Goal: Task Accomplishment & Management: Use online tool/utility

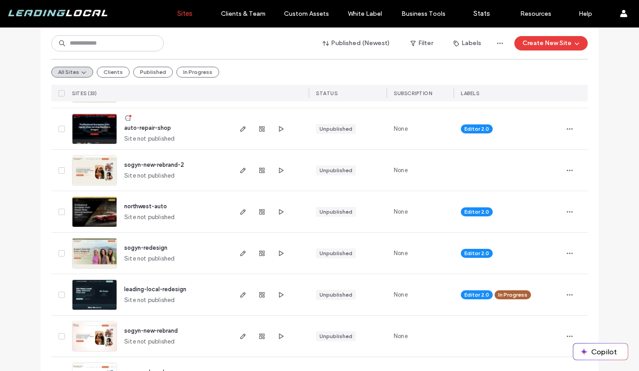
scroll to position [883, 0]
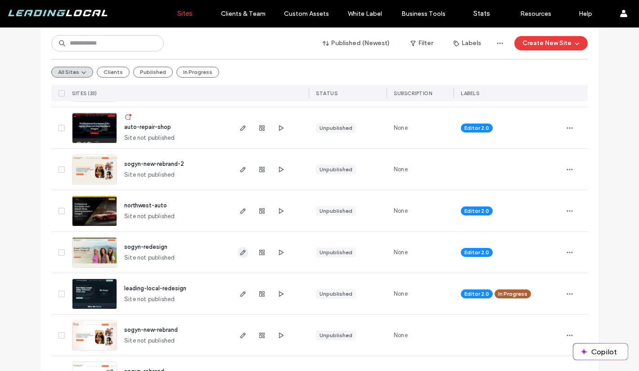
click at [240, 249] on icon "button" at bounding box center [243, 252] width 7 height 7
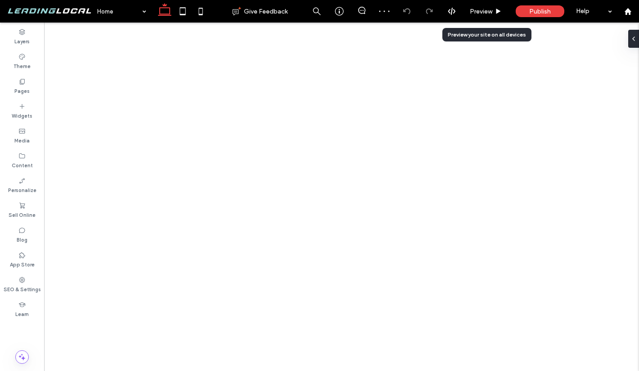
click at [492, 12] on span "Preview" at bounding box center [481, 12] width 23 height 8
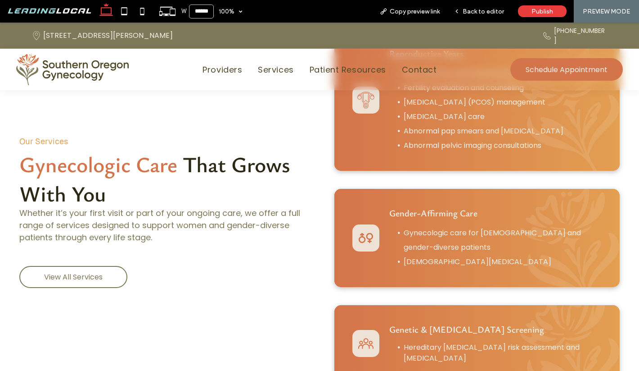
scroll to position [559, 0]
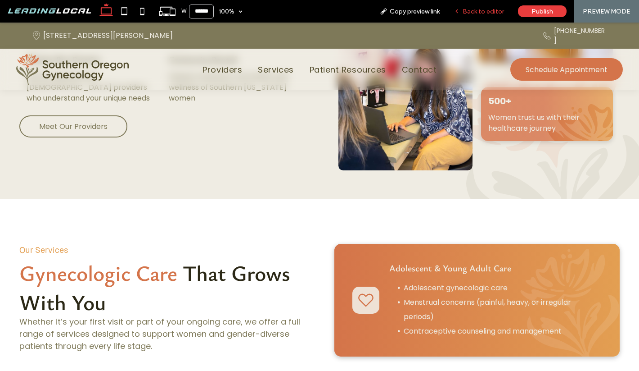
click at [472, 16] on div "Back to editor" at bounding box center [479, 11] width 64 height 23
click at [490, 9] on span "Back to editor" at bounding box center [483, 12] width 41 height 8
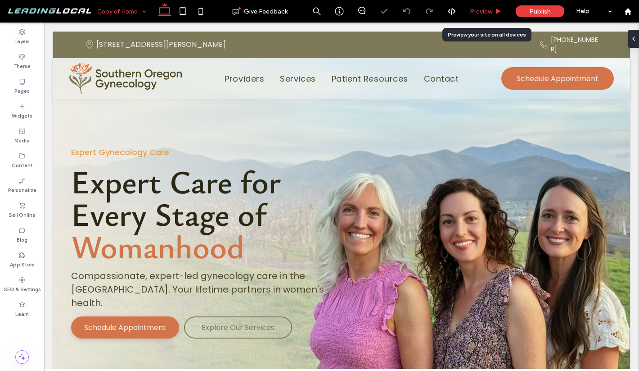
click at [493, 13] on div "Preview" at bounding box center [485, 12] width 45 height 8
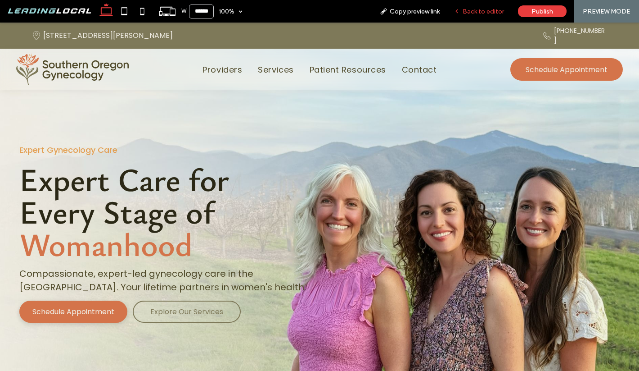
click at [482, 14] on span "Back to editor" at bounding box center [483, 12] width 41 height 8
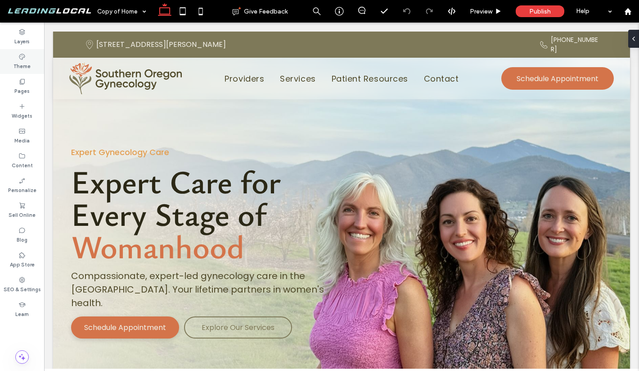
click at [19, 62] on label "Theme" at bounding box center [22, 65] width 17 height 10
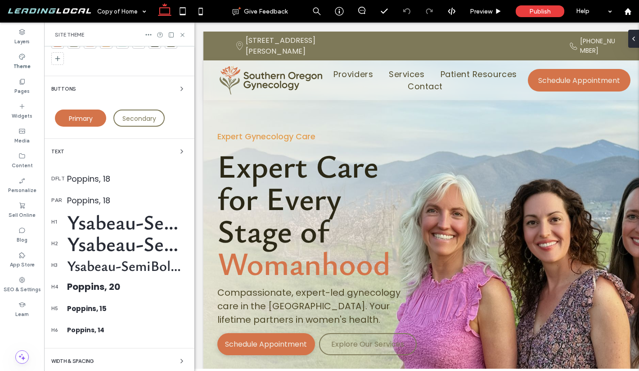
scroll to position [42, 0]
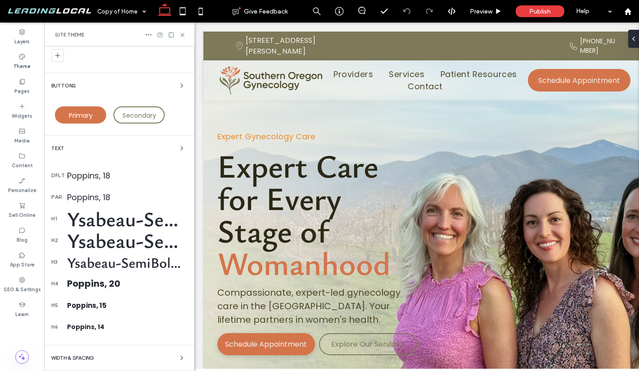
click at [116, 226] on div "Ysabeau-SemiBold, 72" at bounding box center [127, 218] width 120 height 27
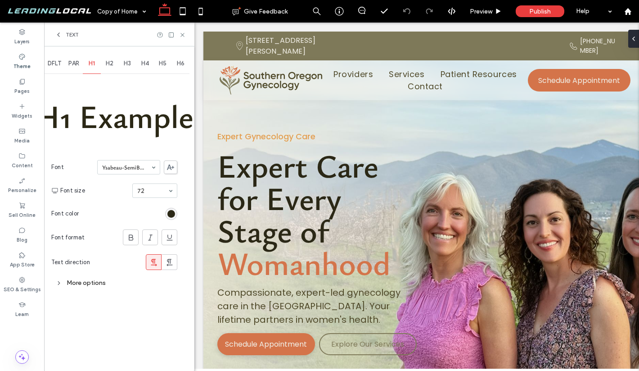
scroll to position [0, 0]
click at [182, 36] on icon at bounding box center [182, 35] width 7 height 7
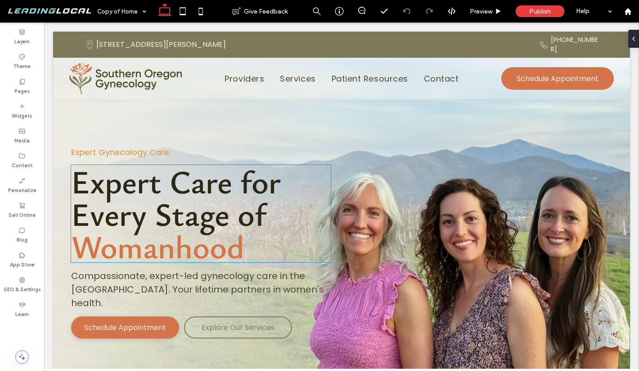
click at [227, 201] on span "Expert Care for Every Stage of" at bounding box center [176, 197] width 210 height 76
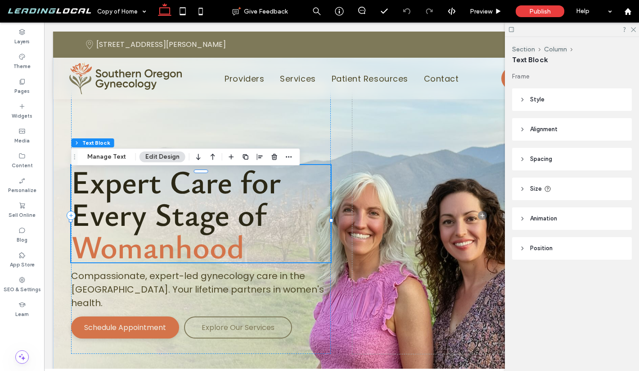
click at [217, 201] on span "Expert Care for Every Stage of" at bounding box center [176, 197] width 210 height 76
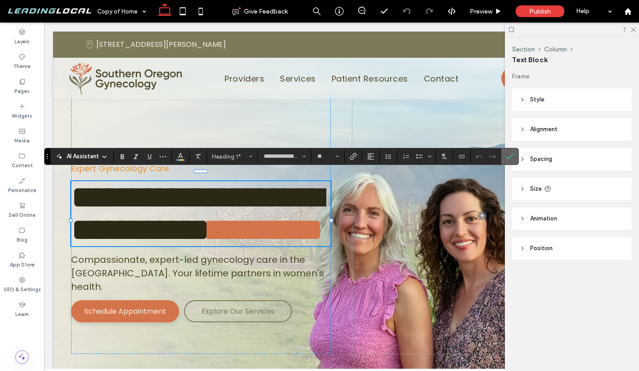
click at [510, 151] on span "Confirm" at bounding box center [509, 156] width 4 height 16
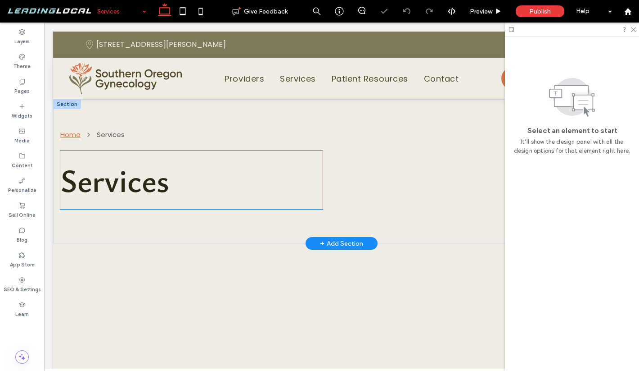
click at [138, 172] on span "Services" at bounding box center [114, 180] width 109 height 44
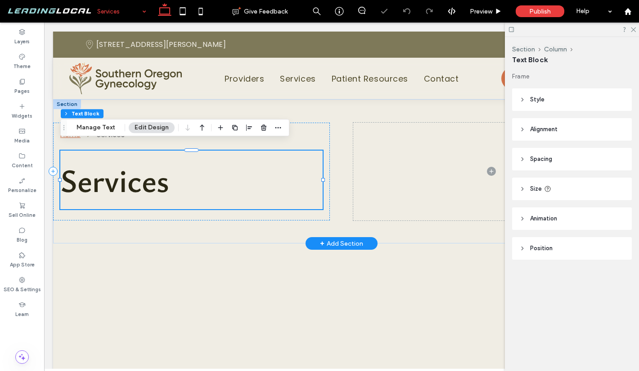
click at [138, 172] on span "Services" at bounding box center [114, 180] width 109 height 44
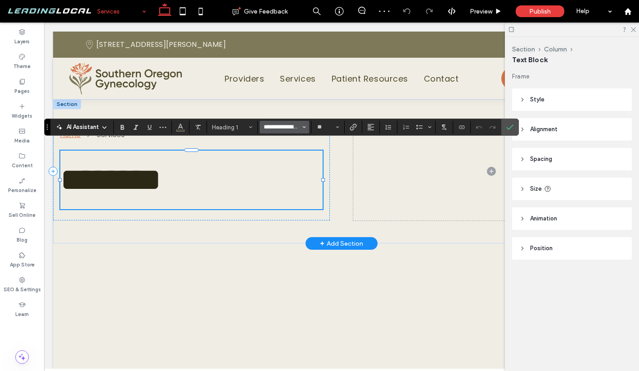
click at [280, 127] on input "**********" at bounding box center [282, 126] width 38 height 7
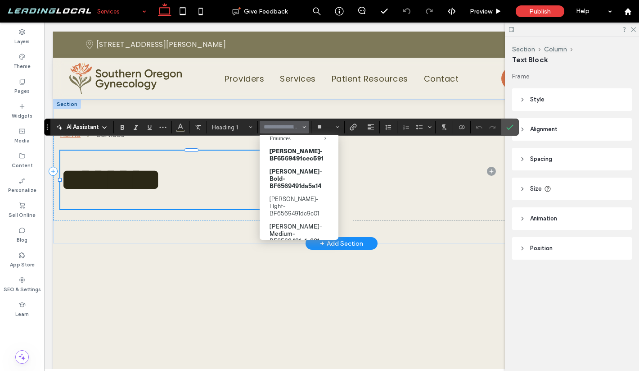
scroll to position [303, 0]
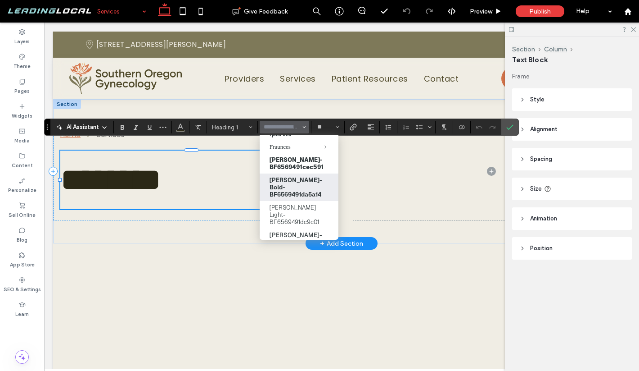
click at [302, 188] on label "Geist-Bold-BF6569491da5a14" at bounding box center [299, 186] width 79 height 27
type input "**********"
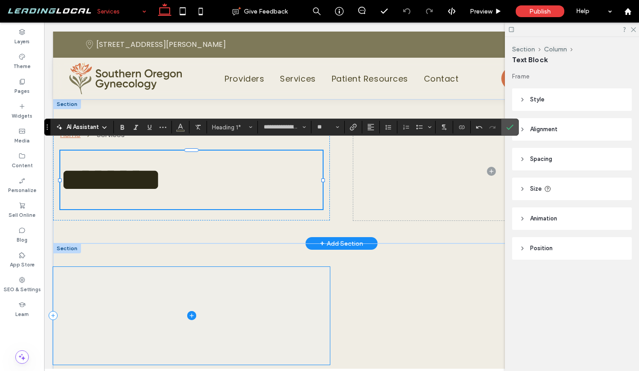
click at [222, 267] on span at bounding box center [191, 316] width 277 height 98
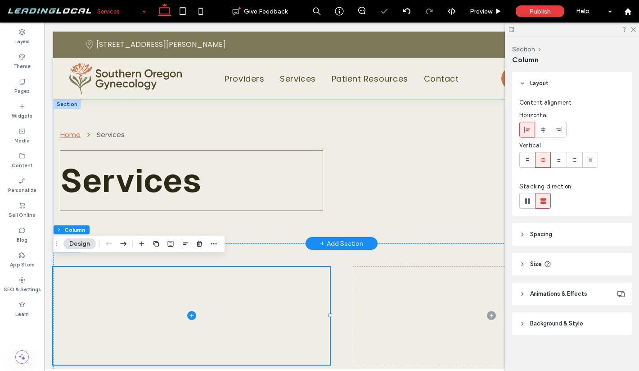
click at [215, 187] on h1 "Services" at bounding box center [191, 180] width 262 height 60
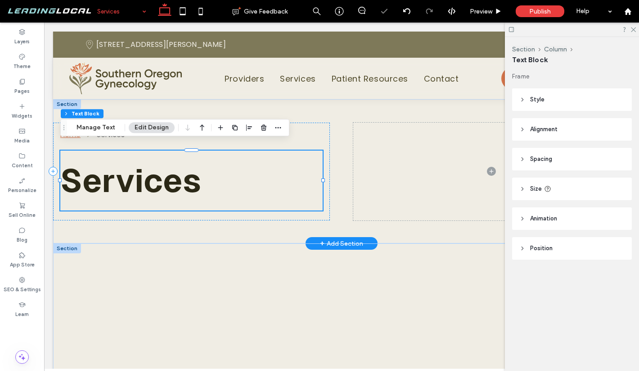
click at [218, 183] on h1 "Services" at bounding box center [191, 180] width 262 height 60
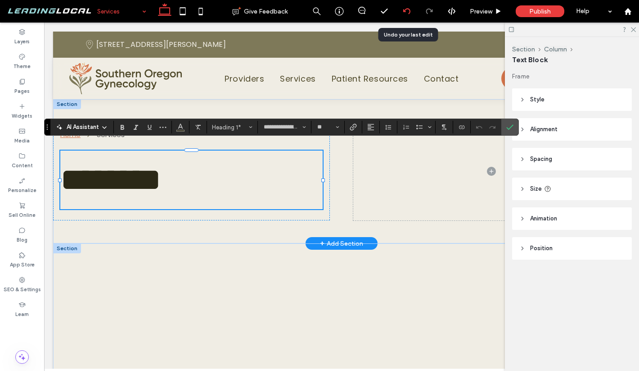
click at [413, 8] on div at bounding box center [407, 11] width 22 height 7
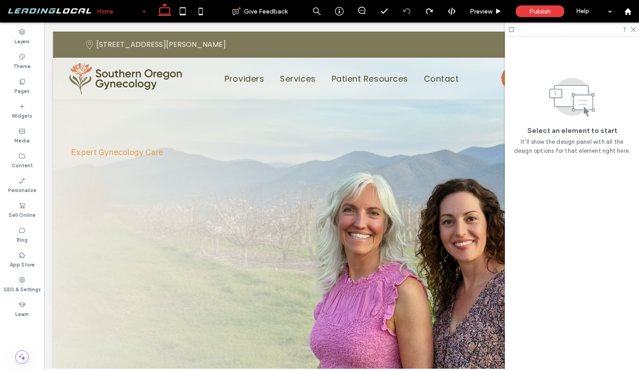
scroll to position [0, 0]
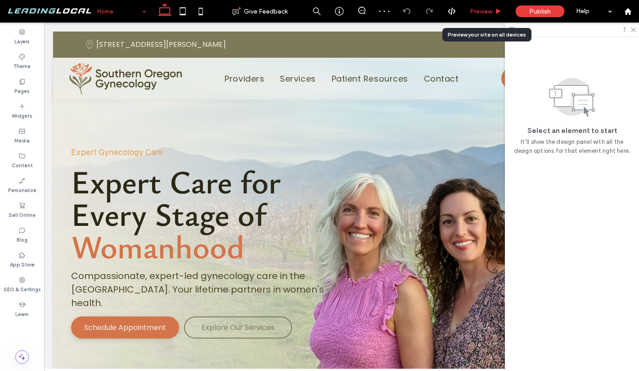
click at [493, 11] on div "Preview" at bounding box center [485, 12] width 45 height 8
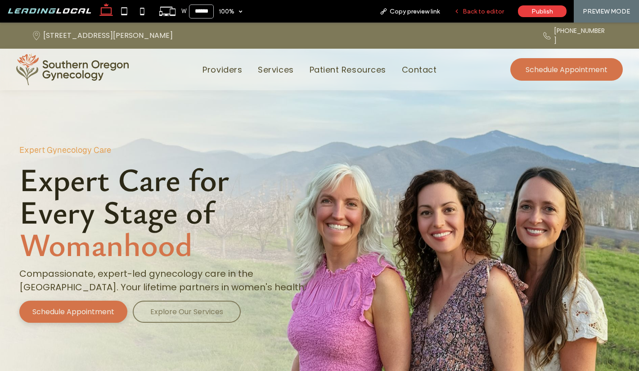
click at [498, 10] on span "Back to editor" at bounding box center [483, 12] width 41 height 8
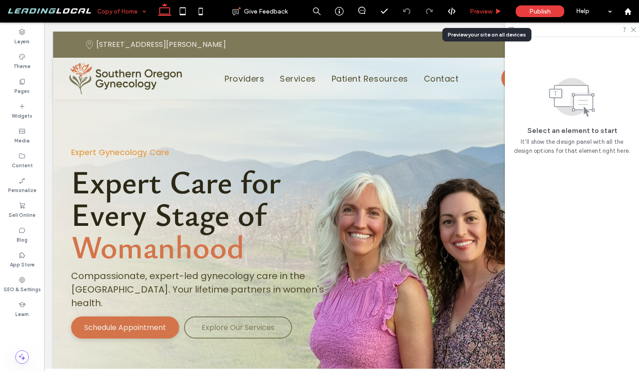
click at [487, 15] on span "Preview" at bounding box center [481, 12] width 23 height 8
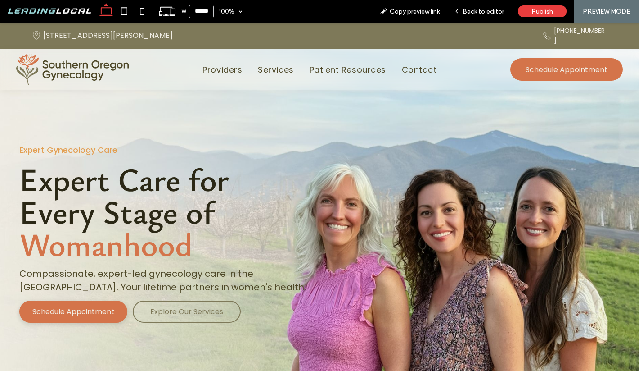
click at [78, 74] on img at bounding box center [72, 70] width 113 height 32
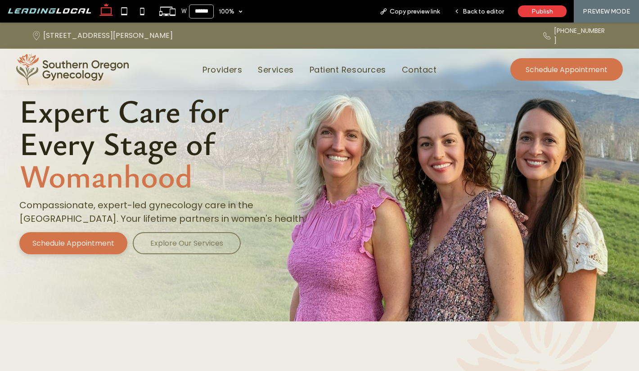
scroll to position [57, 0]
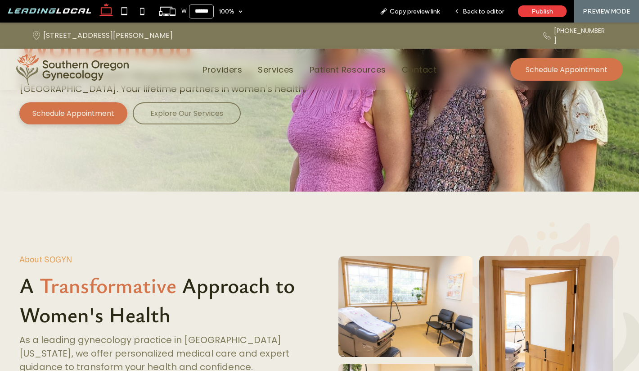
scroll to position [206, 0]
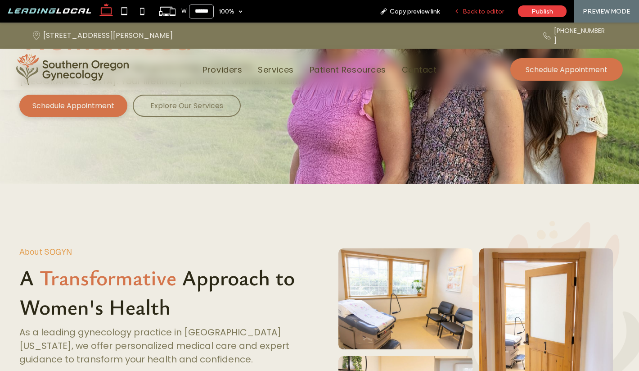
click at [480, 15] on div "Back to editor" at bounding box center [479, 11] width 64 height 23
click at [501, 14] on span "Back to editor" at bounding box center [483, 12] width 41 height 8
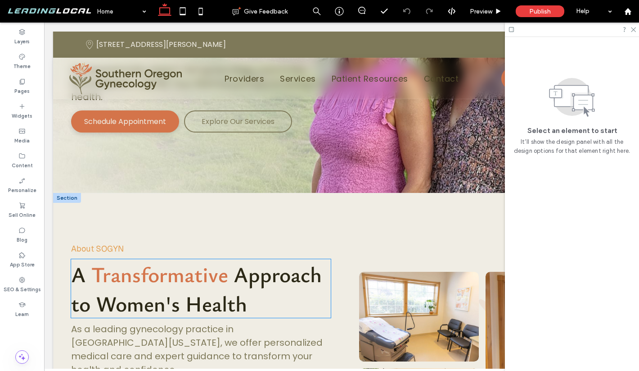
click at [231, 306] on span "Approach to Women's Health" at bounding box center [196, 288] width 251 height 59
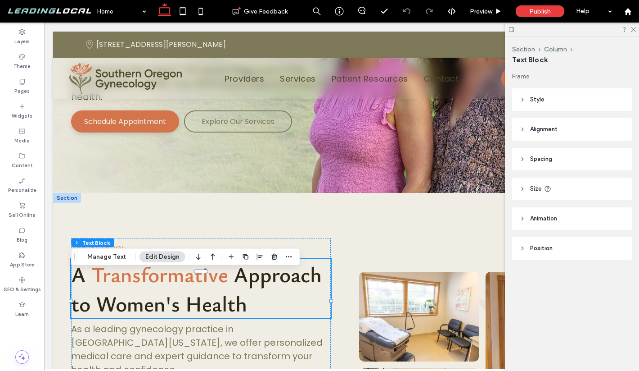
click at [218, 288] on span "Transformative" at bounding box center [159, 273] width 137 height 29
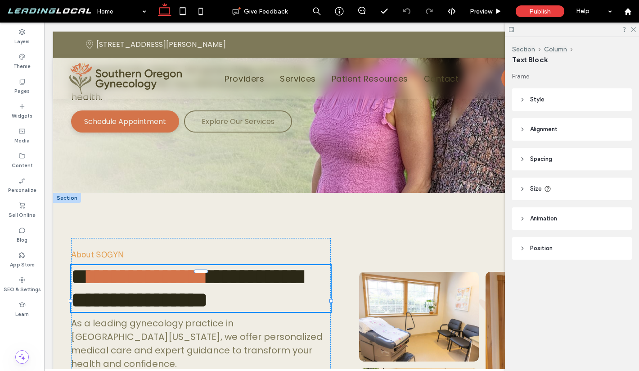
type input "**********"
type input "**"
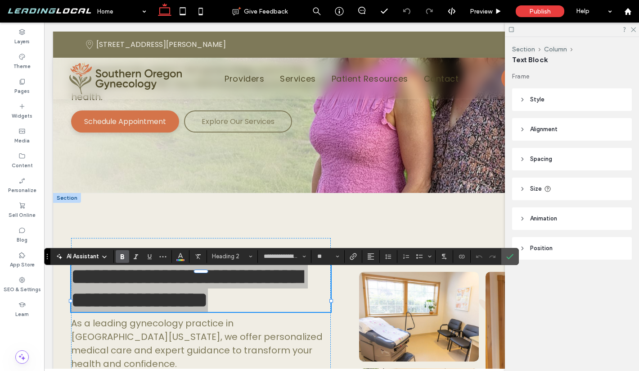
click at [123, 253] on icon "Bold" at bounding box center [122, 256] width 7 height 7
click at [296, 258] on input "**********" at bounding box center [282, 256] width 38 height 7
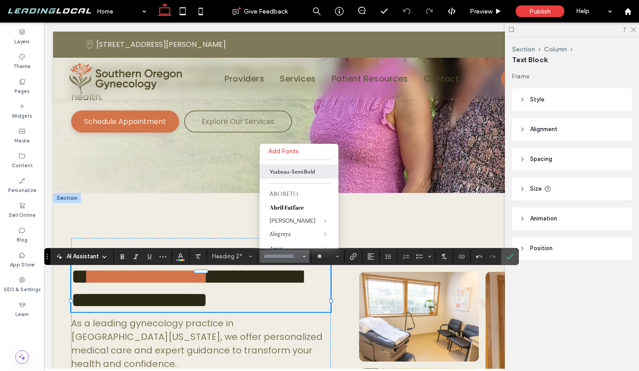
click at [386, 215] on div "**********" at bounding box center [341, 377] width 577 height 368
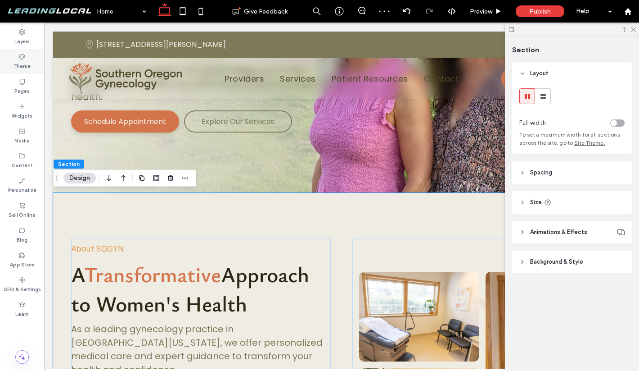
click at [35, 68] on div "Theme" at bounding box center [22, 61] width 44 height 25
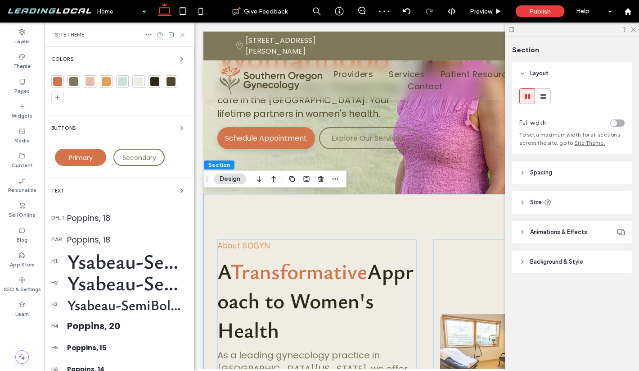
click at [146, 284] on div "Ysabeau-SemiBold, 48" at bounding box center [127, 282] width 120 height 27
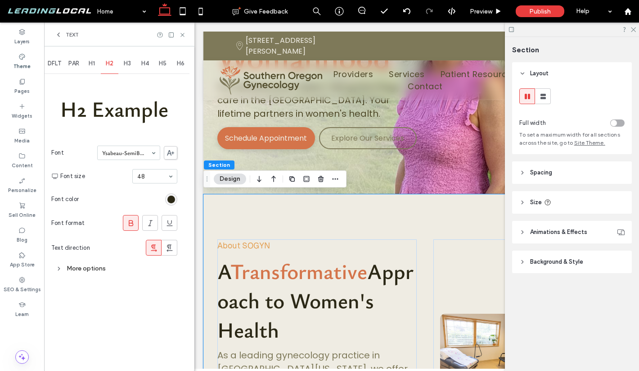
click at [130, 222] on icon at bounding box center [131, 222] width 9 height 9
click at [127, 62] on span "H3" at bounding box center [127, 63] width 7 height 7
click at [131, 217] on use at bounding box center [131, 220] width 5 height 6
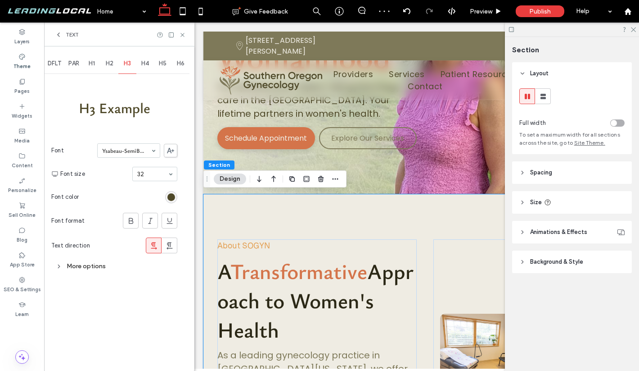
click at [139, 63] on div "H4" at bounding box center [145, 64] width 18 height 20
click at [158, 58] on div "H5" at bounding box center [163, 64] width 18 height 20
click at [182, 59] on div "H6" at bounding box center [181, 64] width 18 height 20
click at [63, 39] on div "Text" at bounding box center [119, 35] width 150 height 24
click at [71, 35] on span "Text" at bounding box center [72, 34] width 13 height 7
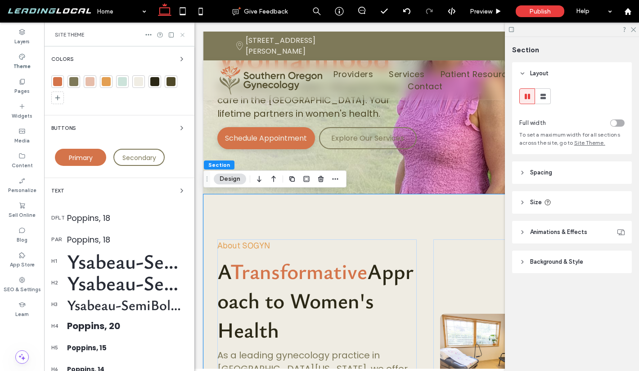
click at [181, 32] on icon at bounding box center [182, 35] width 7 height 7
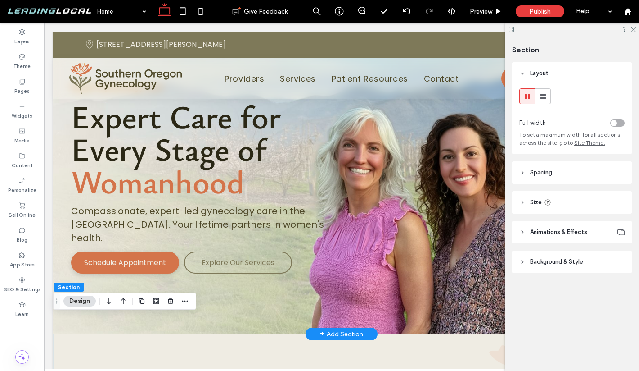
scroll to position [55, 0]
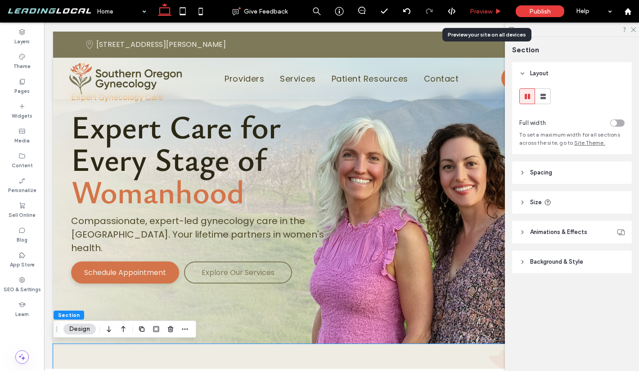
click at [489, 8] on span "Preview" at bounding box center [481, 12] width 23 height 8
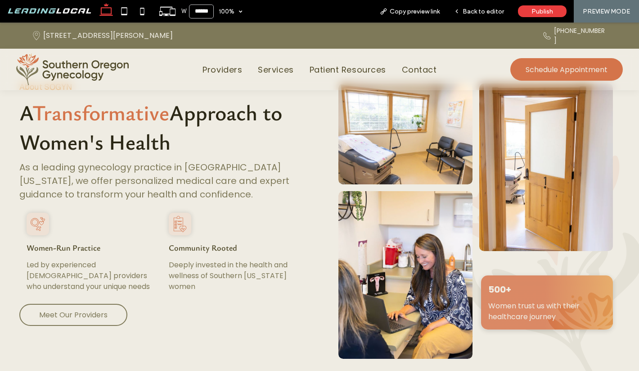
scroll to position [383, 0]
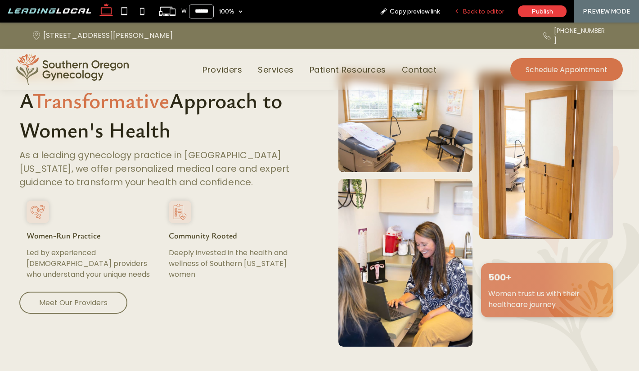
click at [489, 13] on span "Back to editor" at bounding box center [483, 12] width 41 height 8
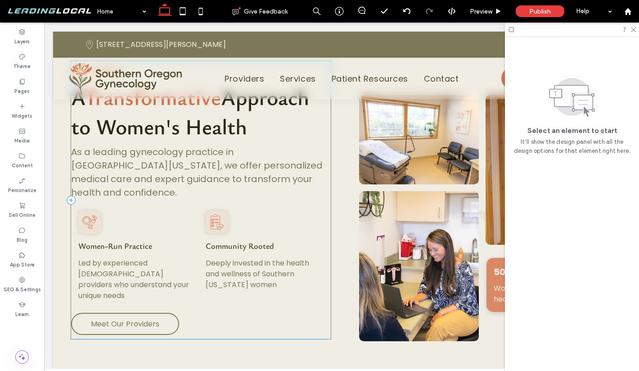
click at [287, 326] on div "About SOGYN A Transformative Approach to Women's Health As a leading gynecology…" at bounding box center [201, 200] width 260 height 278
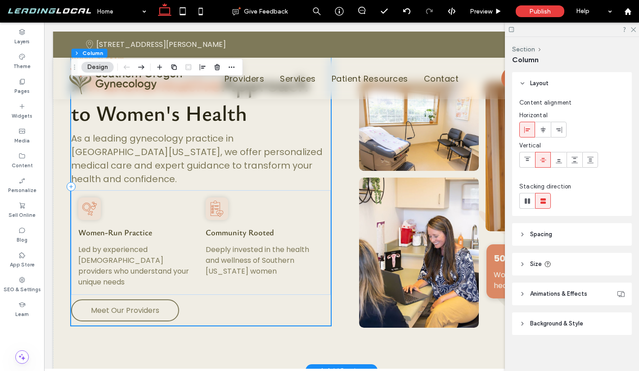
scroll to position [410, 0]
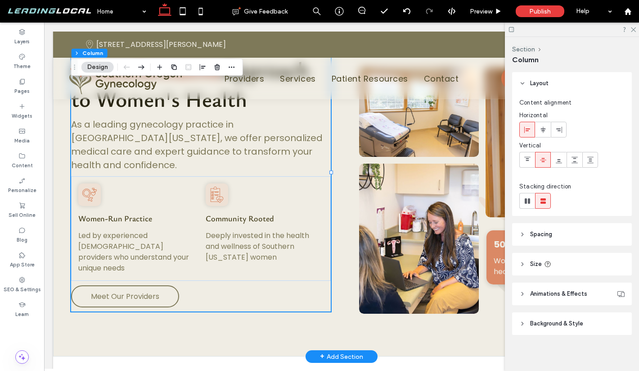
click at [335, 317] on div "About SOGYN A Transformative Approach to Women's Health As a leading gynecology…" at bounding box center [341, 172] width 577 height 368
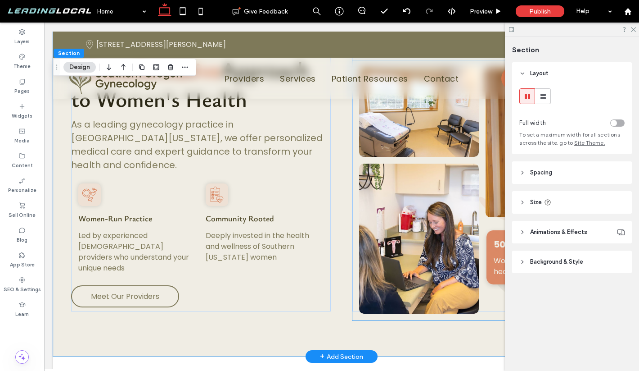
click at [353, 302] on div "Button Button Button" at bounding box center [483, 190] width 260 height 260
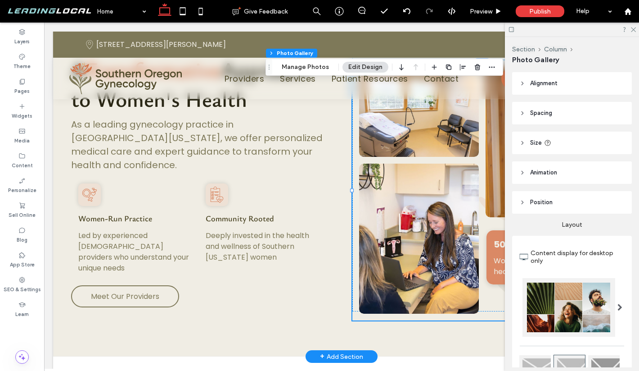
click at [355, 317] on div "Button Button Button" at bounding box center [483, 190] width 260 height 260
click at [309, 51] on button "Column" at bounding box center [311, 53] width 27 height 9
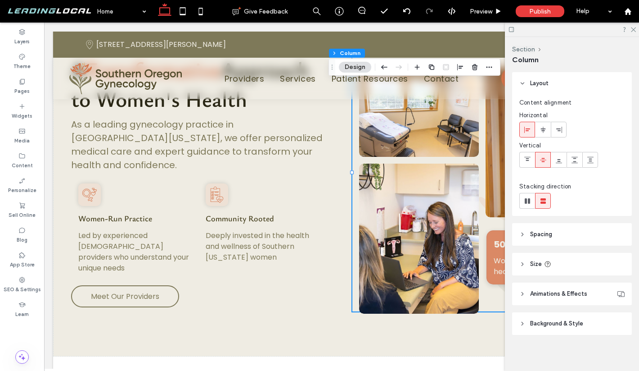
click at [545, 157] on icon at bounding box center [543, 159] width 7 height 7
click at [327, 287] on div "About SOGYN A Transformative Approach to Women's Health As a leading gynecology…" at bounding box center [201, 172] width 260 height 278
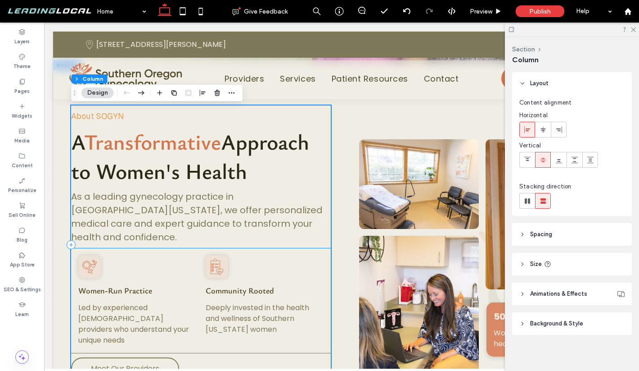
scroll to position [335, 0]
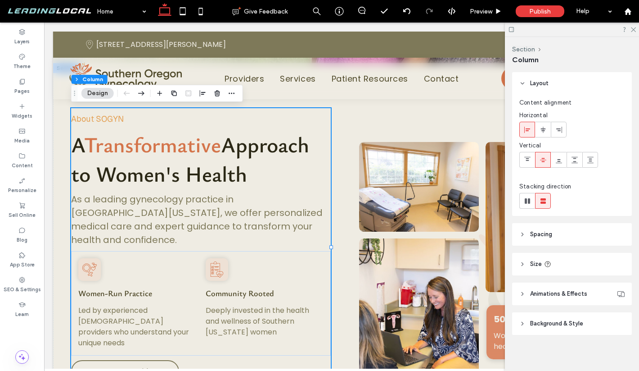
click at [534, 232] on span "Spacing" at bounding box center [541, 234] width 22 height 9
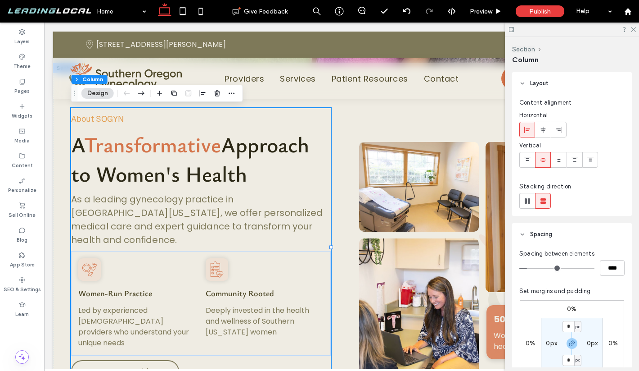
scroll to position [28, 0]
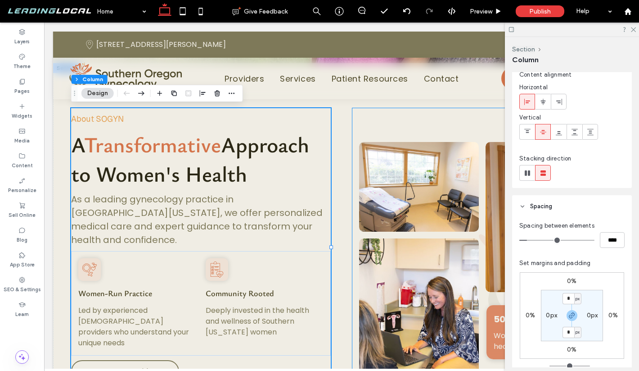
click at [397, 118] on div "Button Button Button 500+ Women trust us with their healthcare journey" at bounding box center [483, 247] width 260 height 278
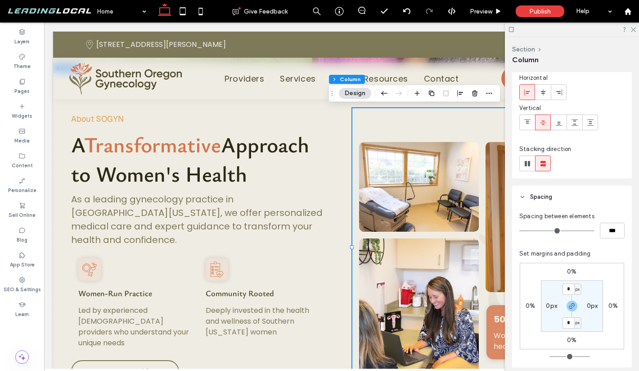
scroll to position [55, 0]
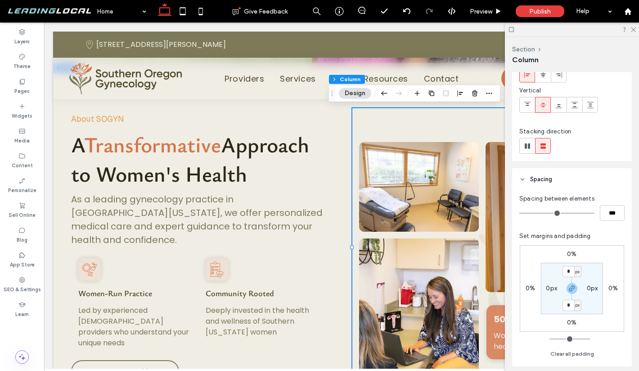
click at [331, 145] on div "About SOGYN A Transformative Approach to Women's Health As a leading gynecology…" at bounding box center [341, 247] width 577 height 368
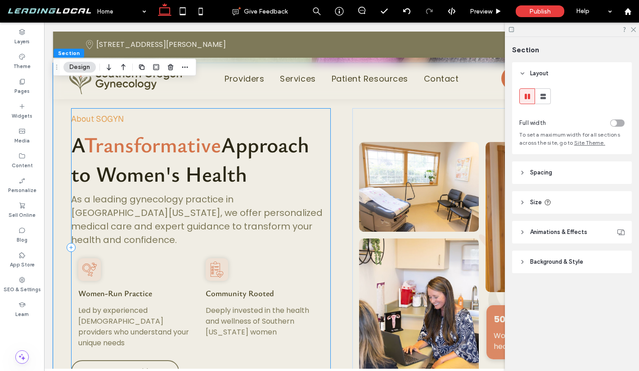
click at [308, 120] on div "About SOGYN A Transformative Approach to Women's Health As a leading gynecology…" at bounding box center [201, 247] width 260 height 278
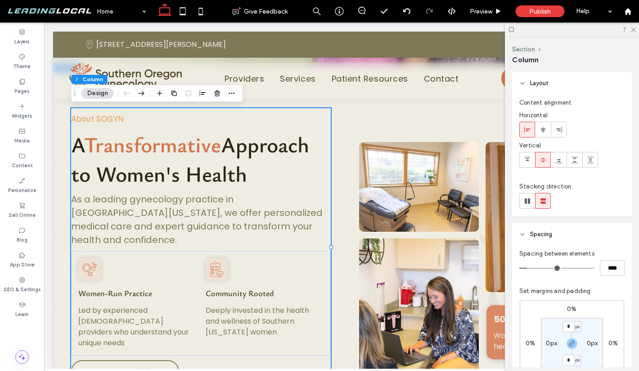
click at [635, 25] on div at bounding box center [572, 30] width 134 height 14
click at [633, 27] on icon at bounding box center [633, 29] width 6 height 6
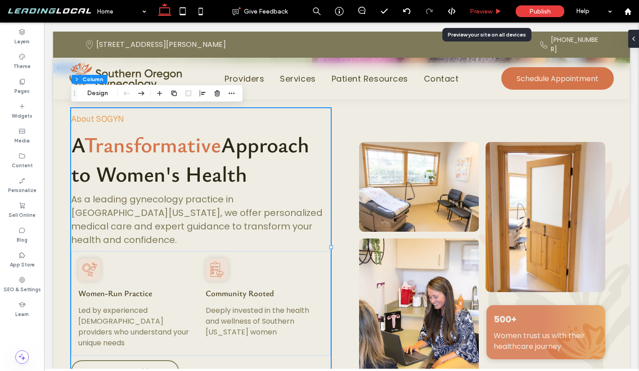
click at [499, 15] on div "Preview" at bounding box center [486, 11] width 46 height 23
click at [491, 10] on span "Preview" at bounding box center [481, 12] width 23 height 8
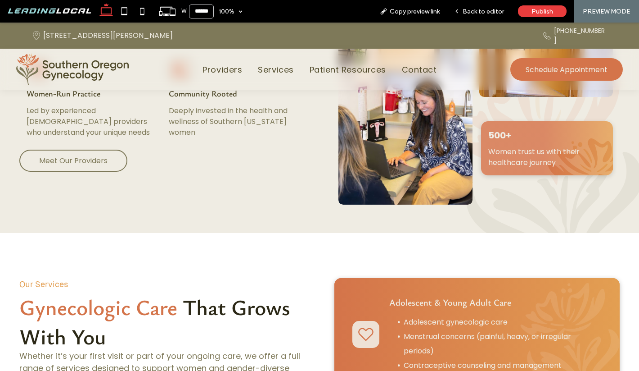
scroll to position [523, 0]
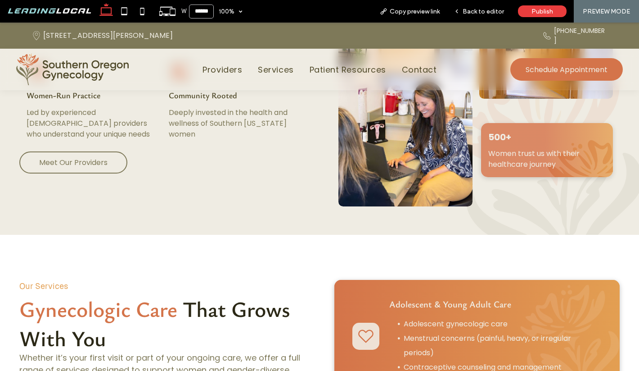
click at [111, 54] on img at bounding box center [72, 70] width 113 height 32
click at [498, 8] on span "Back to editor" at bounding box center [483, 12] width 41 height 8
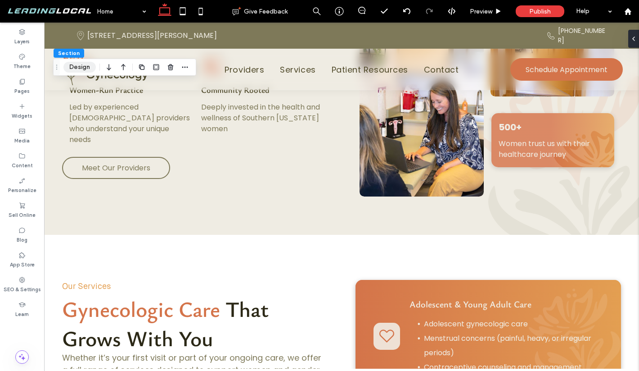
click at [78, 71] on button "Design" at bounding box center [79, 67] width 32 height 11
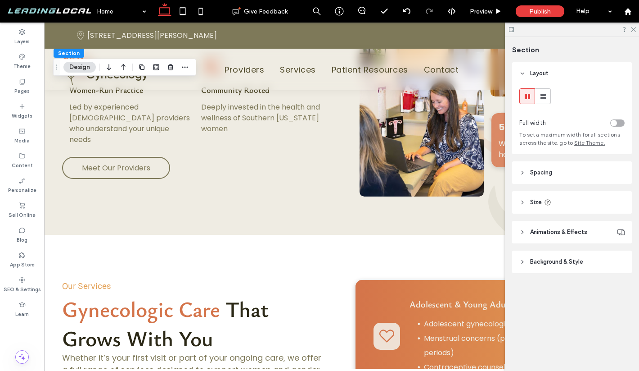
click at [531, 262] on span "Background & Style" at bounding box center [556, 261] width 53 height 9
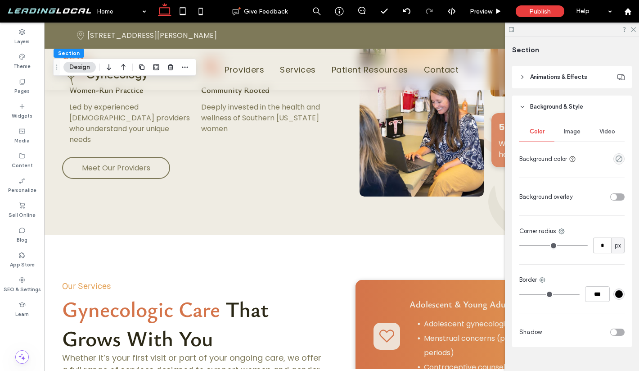
scroll to position [171, 0]
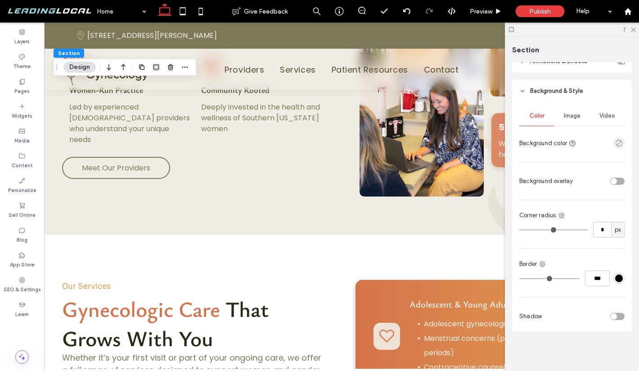
click at [581, 116] on div "Image" at bounding box center [572, 116] width 35 height 20
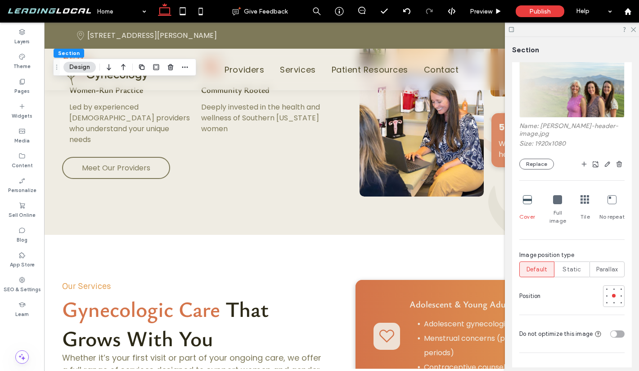
scroll to position [295, 0]
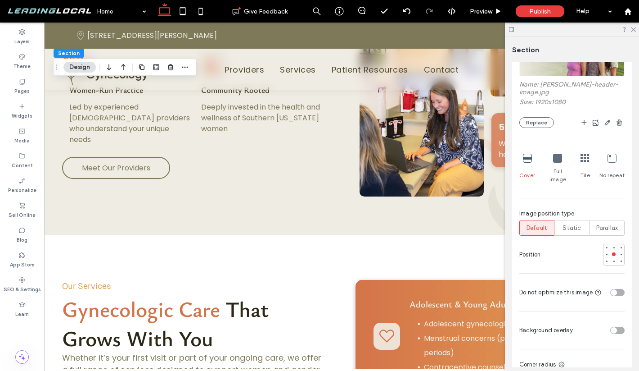
click at [616, 289] on div "toggle" at bounding box center [614, 292] width 6 height 6
click at [630, 29] on icon at bounding box center [633, 29] width 6 height 6
